Goal: Information Seeking & Learning: Learn about a topic

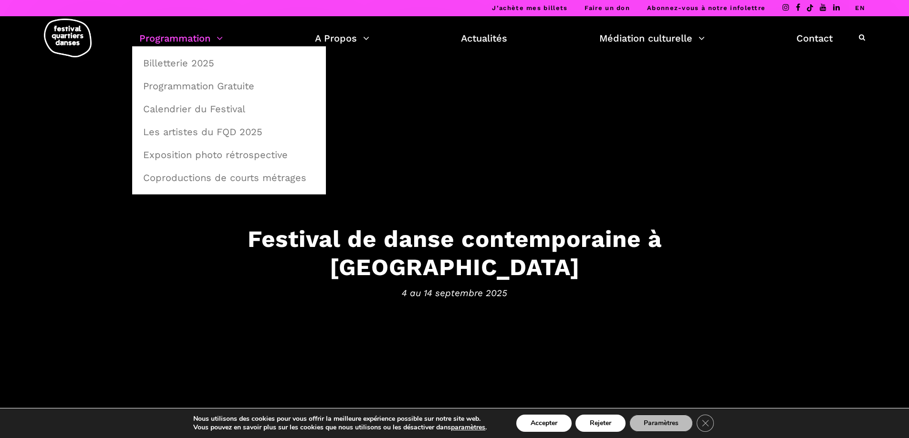
drag, startPoint x: 0, startPoint y: 0, endPoint x: 167, endPoint y: 40, distance: 172.1
click at [167, 40] on link "Programmation" at bounding box center [181, 38] width 84 height 16
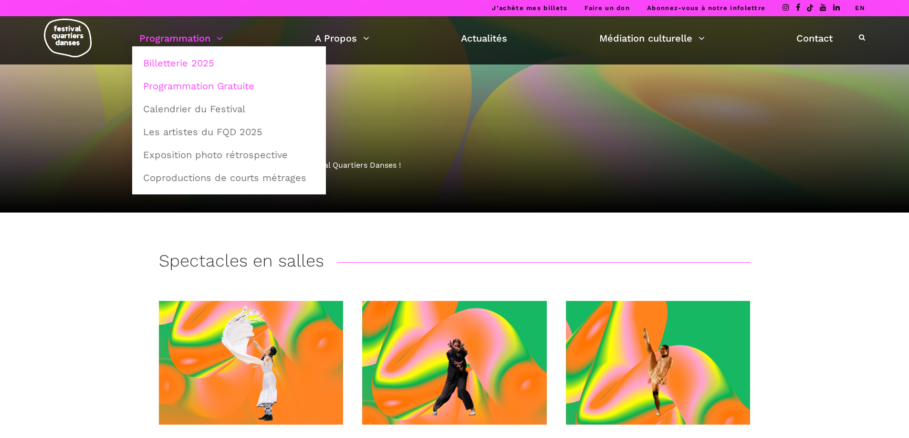
click at [189, 82] on link "Programmation Gratuite" at bounding box center [228, 86] width 183 height 22
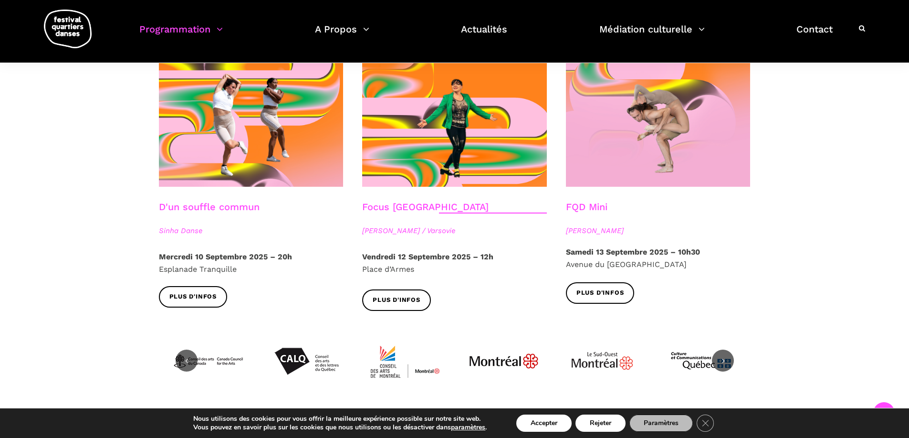
scroll to position [1136, 0]
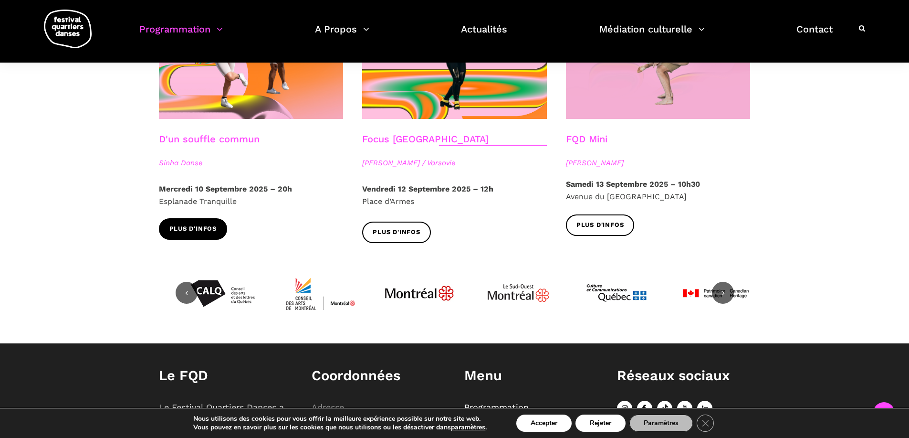
click at [199, 224] on span "Plus d'infos" at bounding box center [193, 229] width 48 height 10
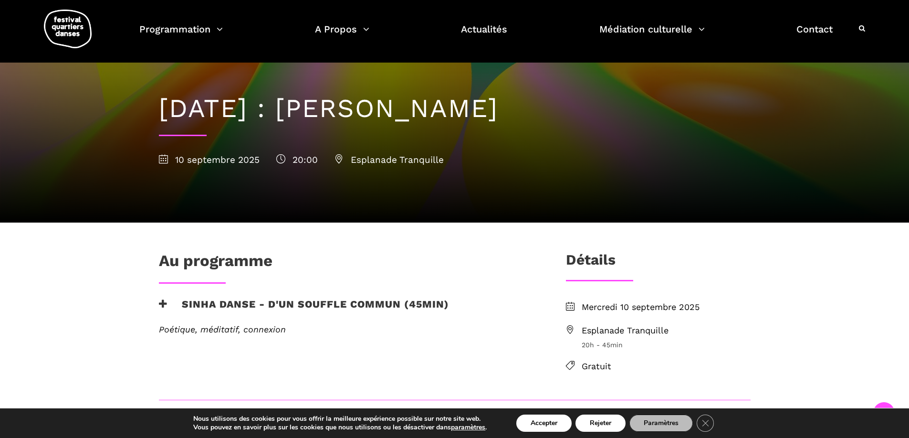
scroll to position [19, 0]
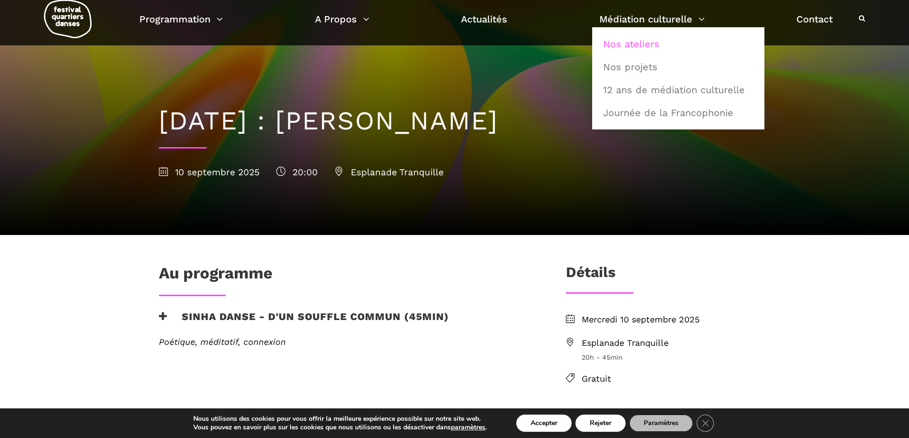
click at [614, 42] on link "Nos ateliers" at bounding box center [678, 44] width 162 height 22
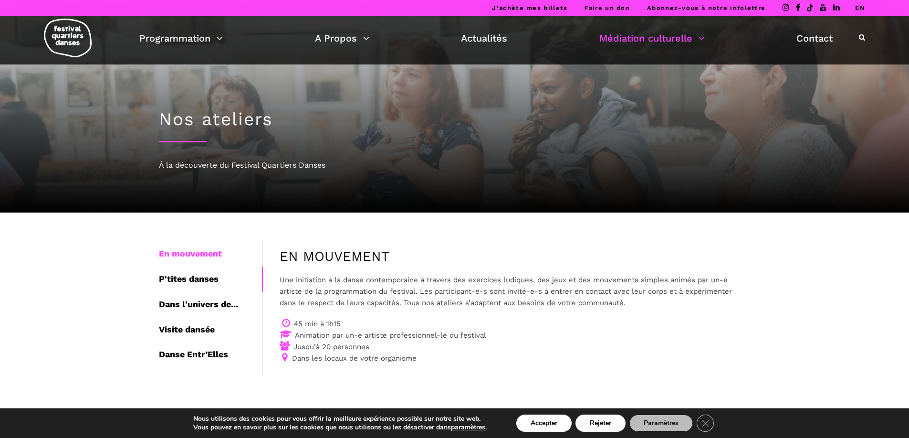
click at [199, 278] on div "P'tites danses" at bounding box center [210, 278] width 103 height 25
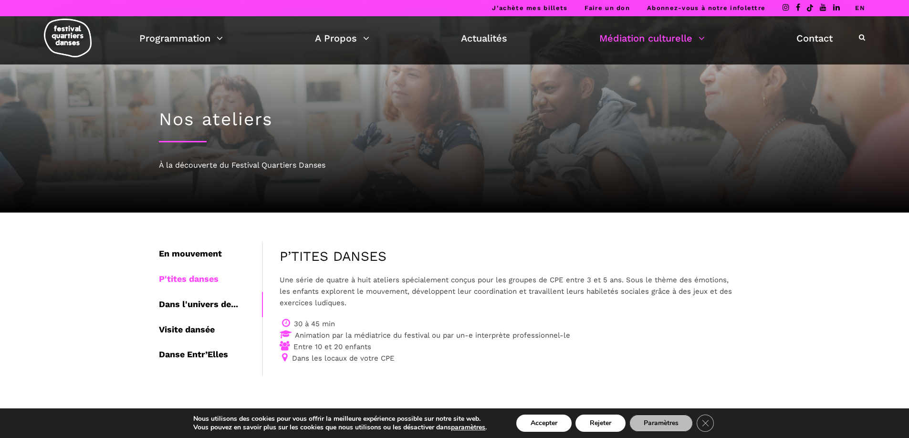
click at [198, 307] on div "Dans l'univers de..." at bounding box center [210, 304] width 103 height 25
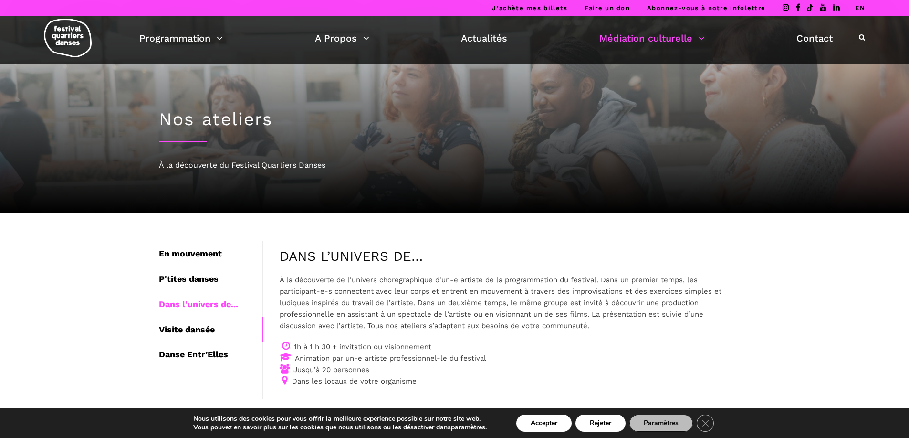
click at [199, 331] on div "Visite dansée" at bounding box center [210, 329] width 103 height 25
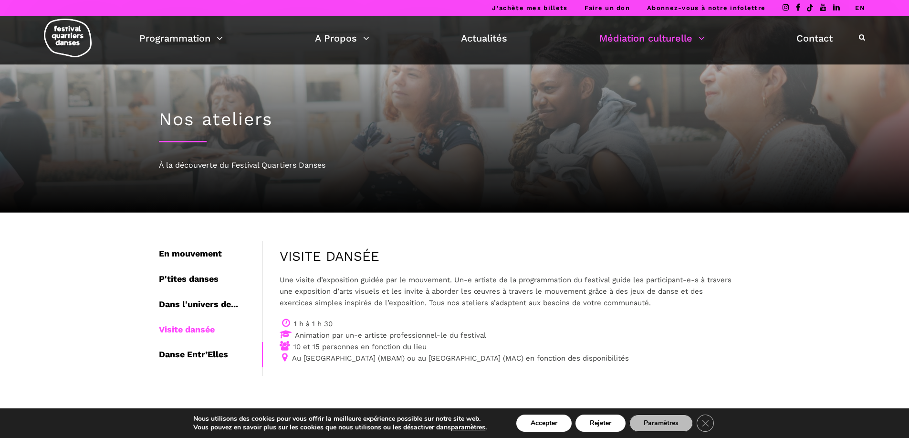
click at [190, 353] on div "Danse Entr’Elles" at bounding box center [210, 354] width 103 height 25
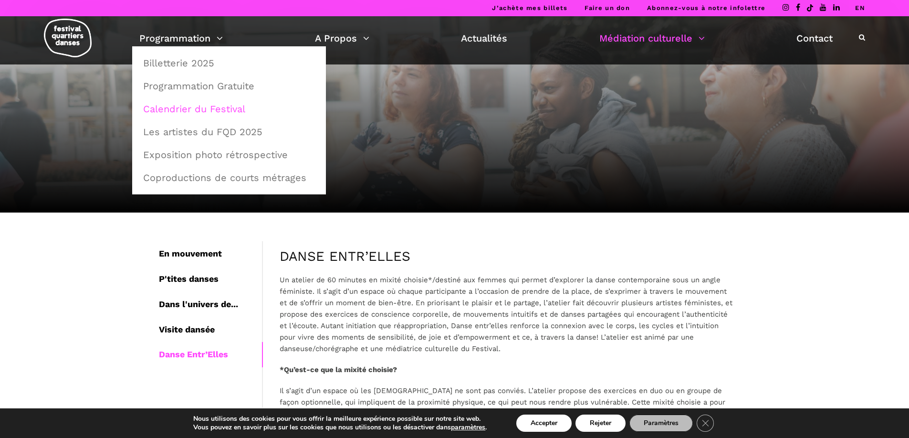
click at [188, 109] on link "Calendrier du Festival" at bounding box center [228, 109] width 183 height 22
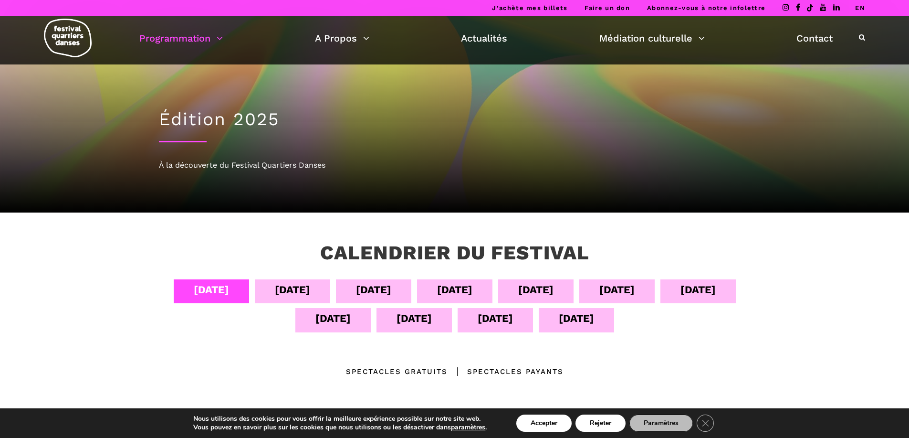
click at [282, 295] on div "[DATE]" at bounding box center [292, 289] width 35 height 17
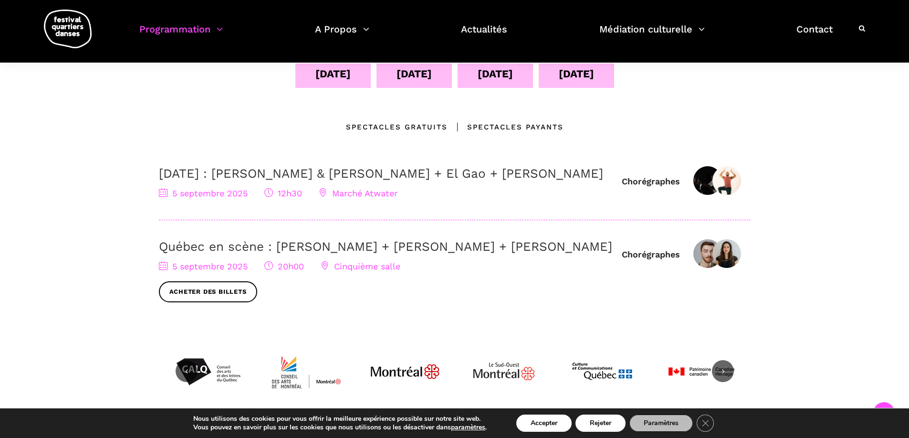
scroll to position [47, 0]
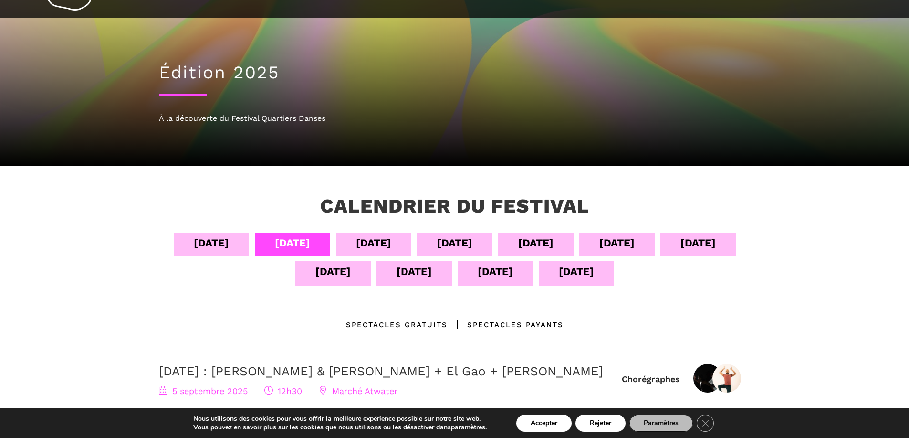
click at [414, 323] on div "Spectacles gratuits" at bounding box center [397, 324] width 102 height 11
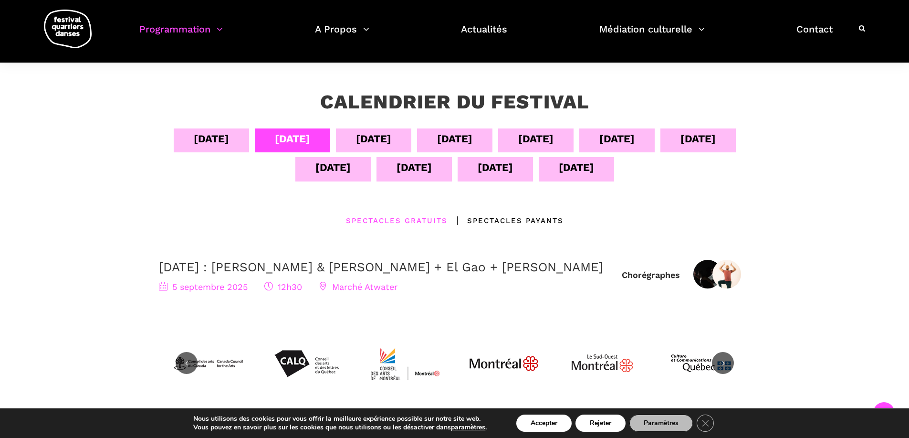
scroll to position [138, 0]
